Goal: Task Accomplishment & Management: Use online tool/utility

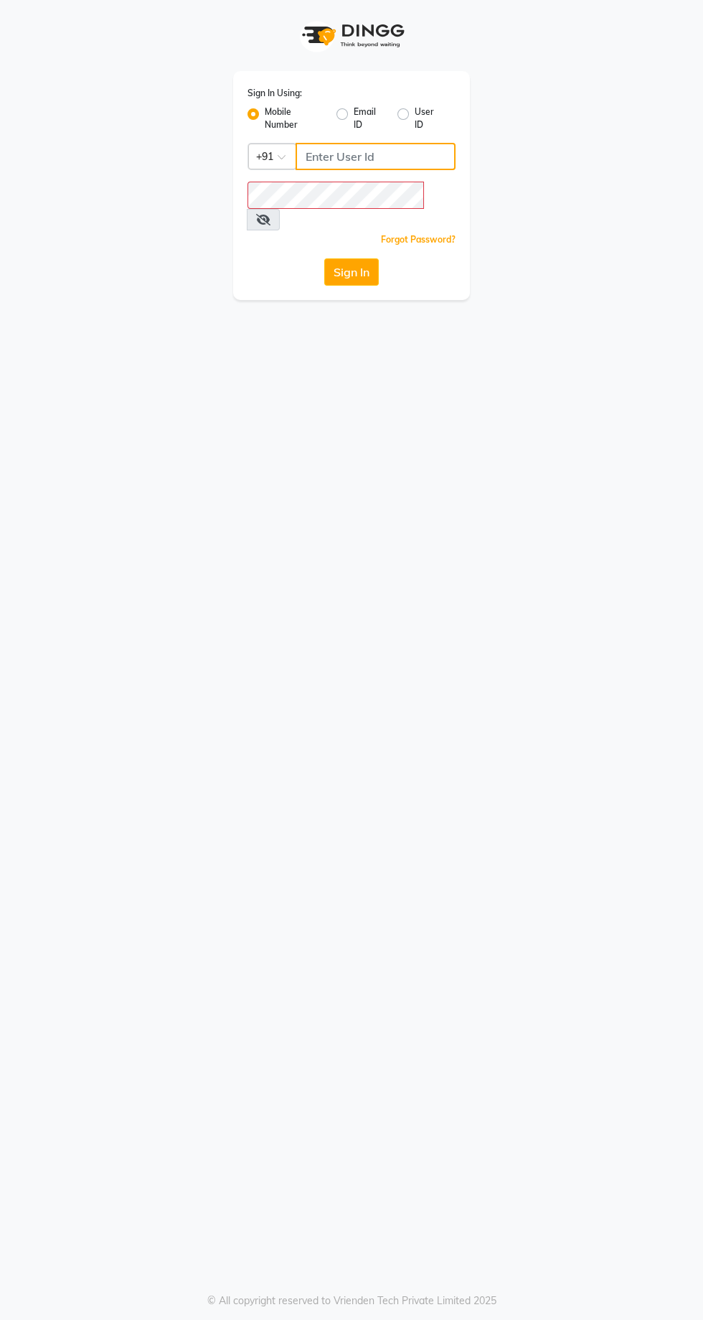
type input "9869078914"
click at [324, 258] on button "Sign In" at bounding box center [351, 271] width 55 height 27
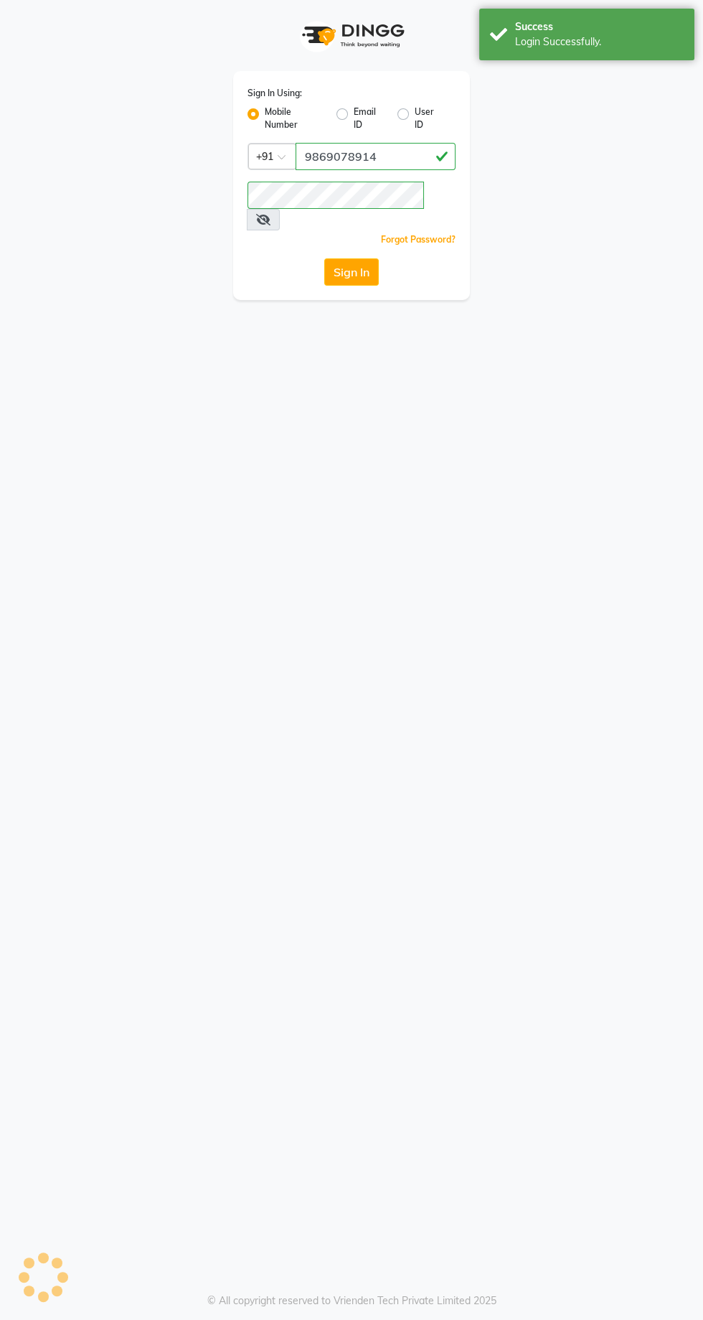
select select "service"
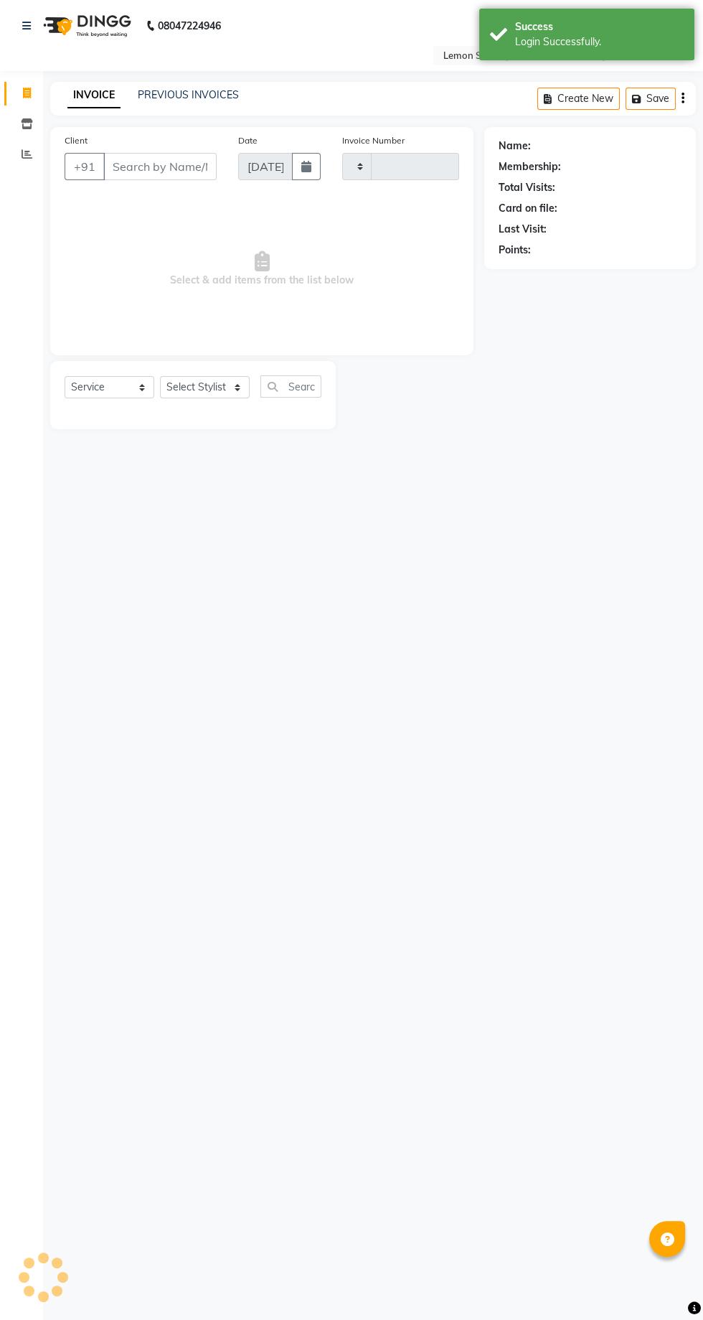
type input "1919"
select select "en"
select select "8053"
click at [27, 154] on icon at bounding box center [27, 154] width 11 height 11
